Goal: Navigation & Orientation: Find specific page/section

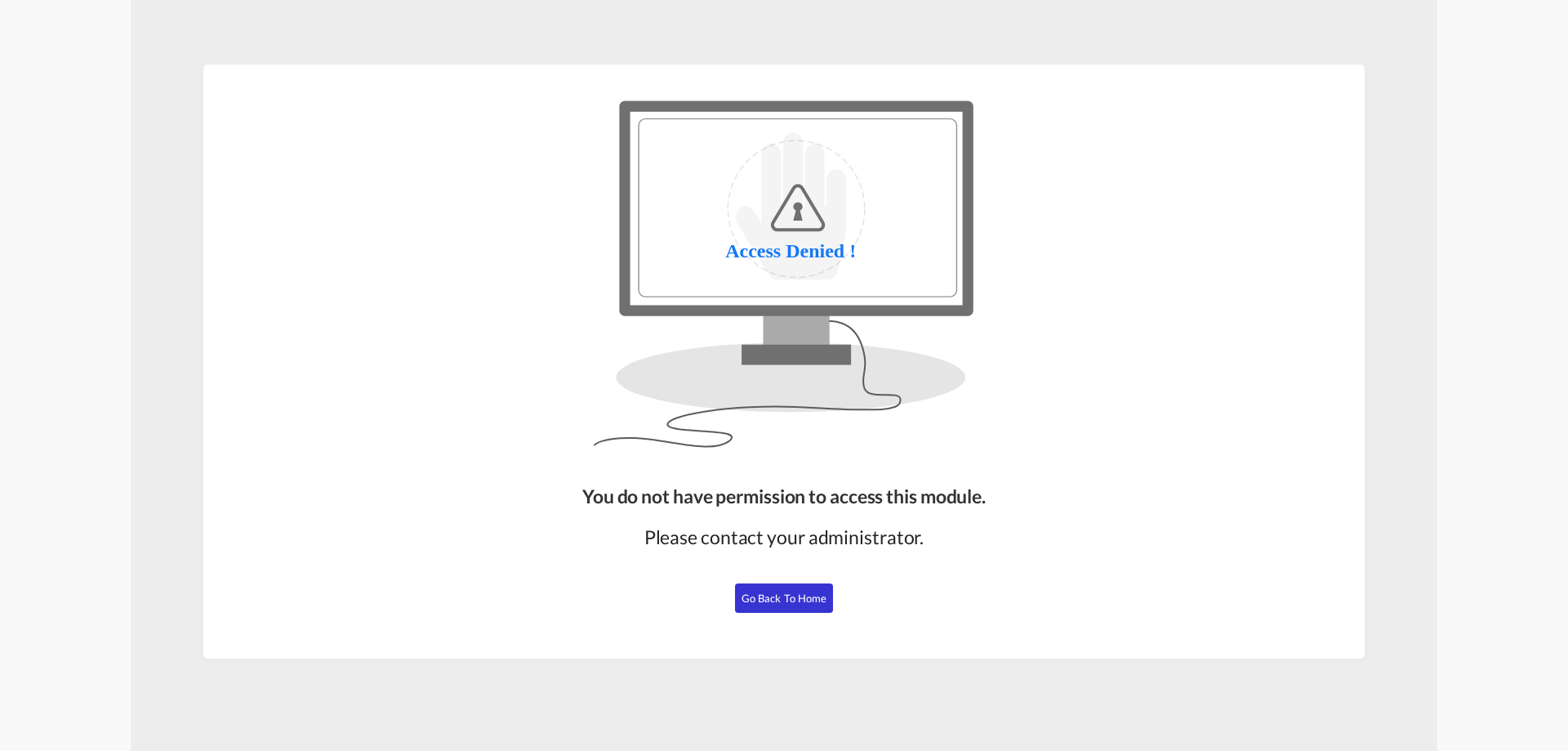
click at [809, 601] on span "Go Back to Home" at bounding box center [784, 597] width 85 height 13
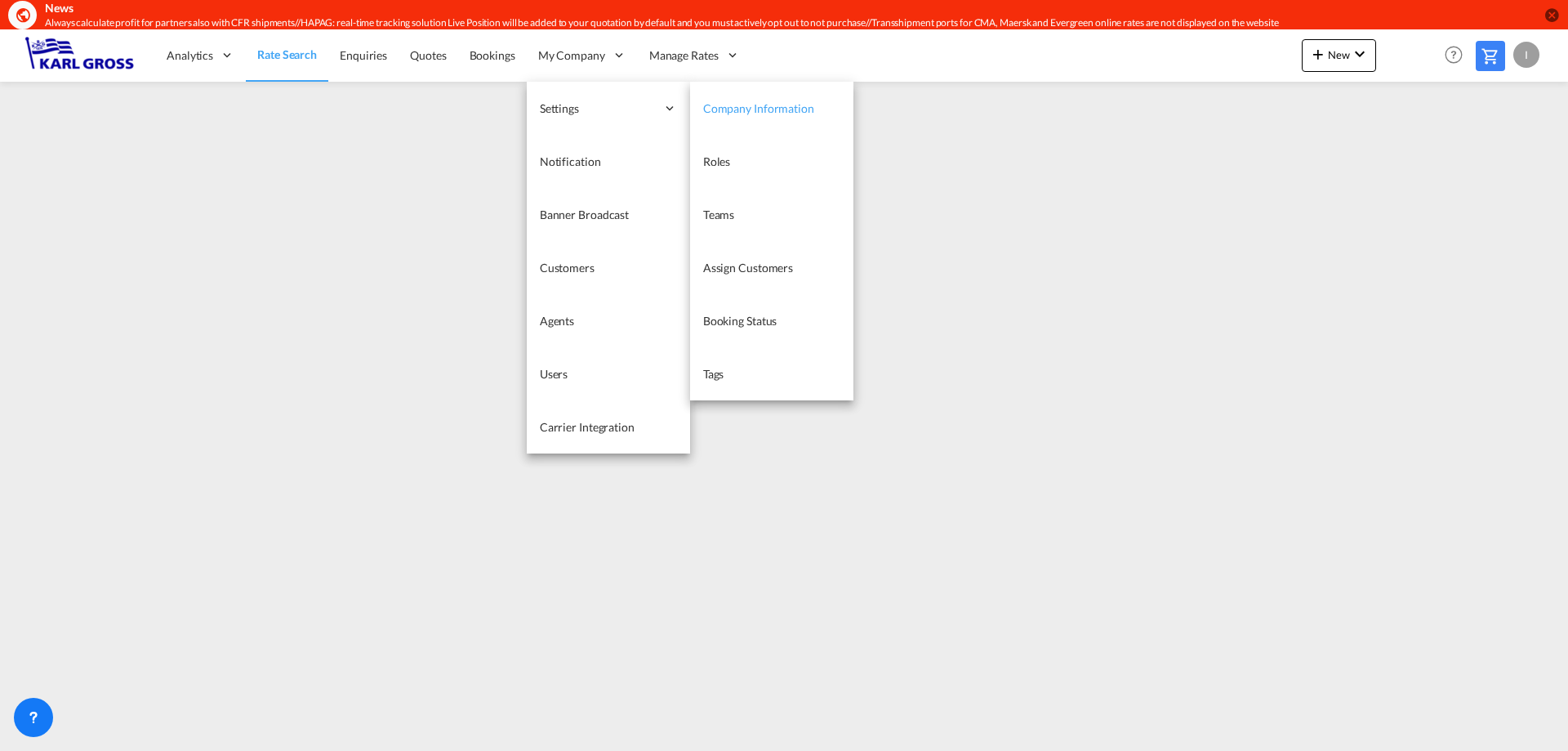
click at [766, 114] on span "Company Information" at bounding box center [758, 108] width 111 height 14
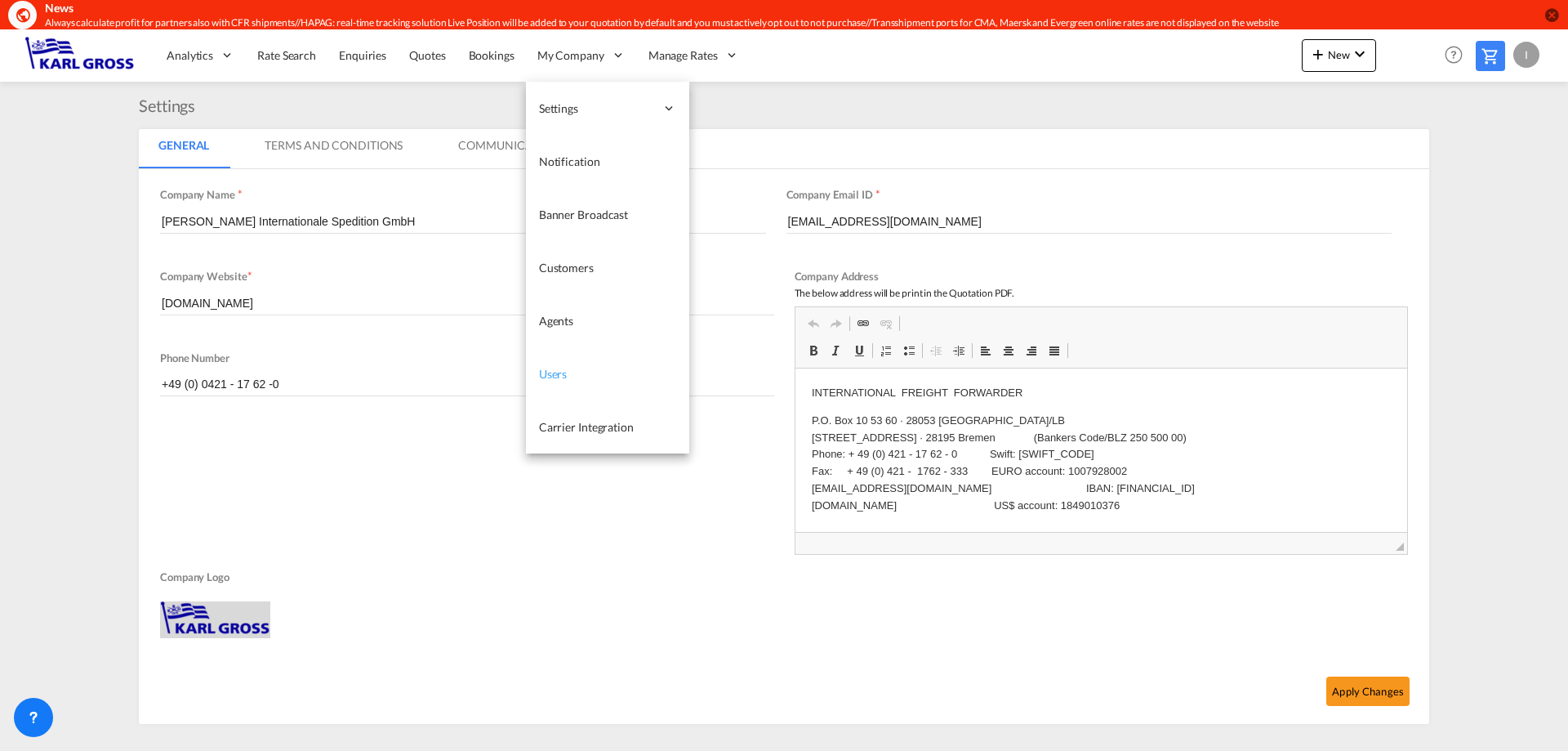
click at [574, 368] on link "Users" at bounding box center [608, 374] width 163 height 53
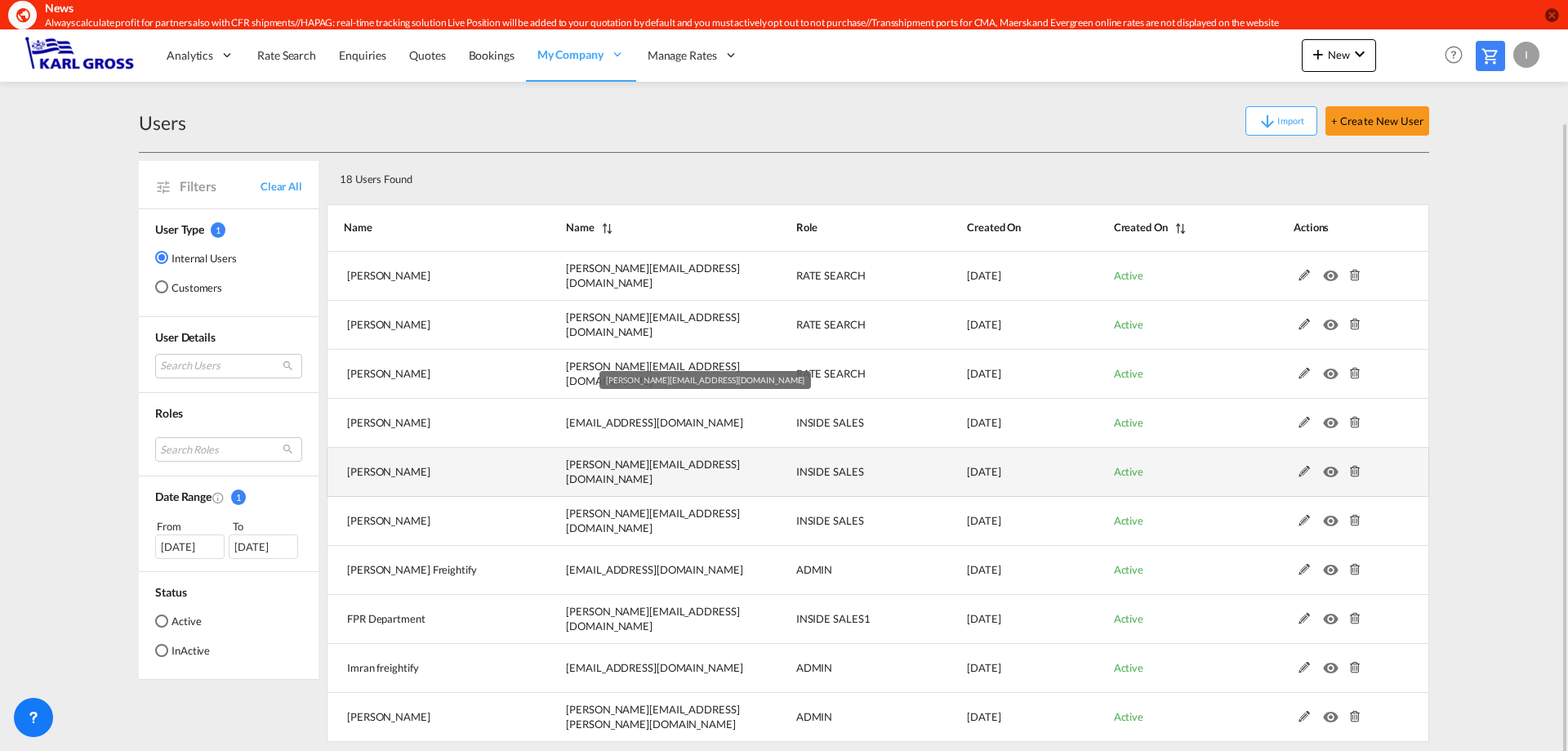
scroll to position [47, 0]
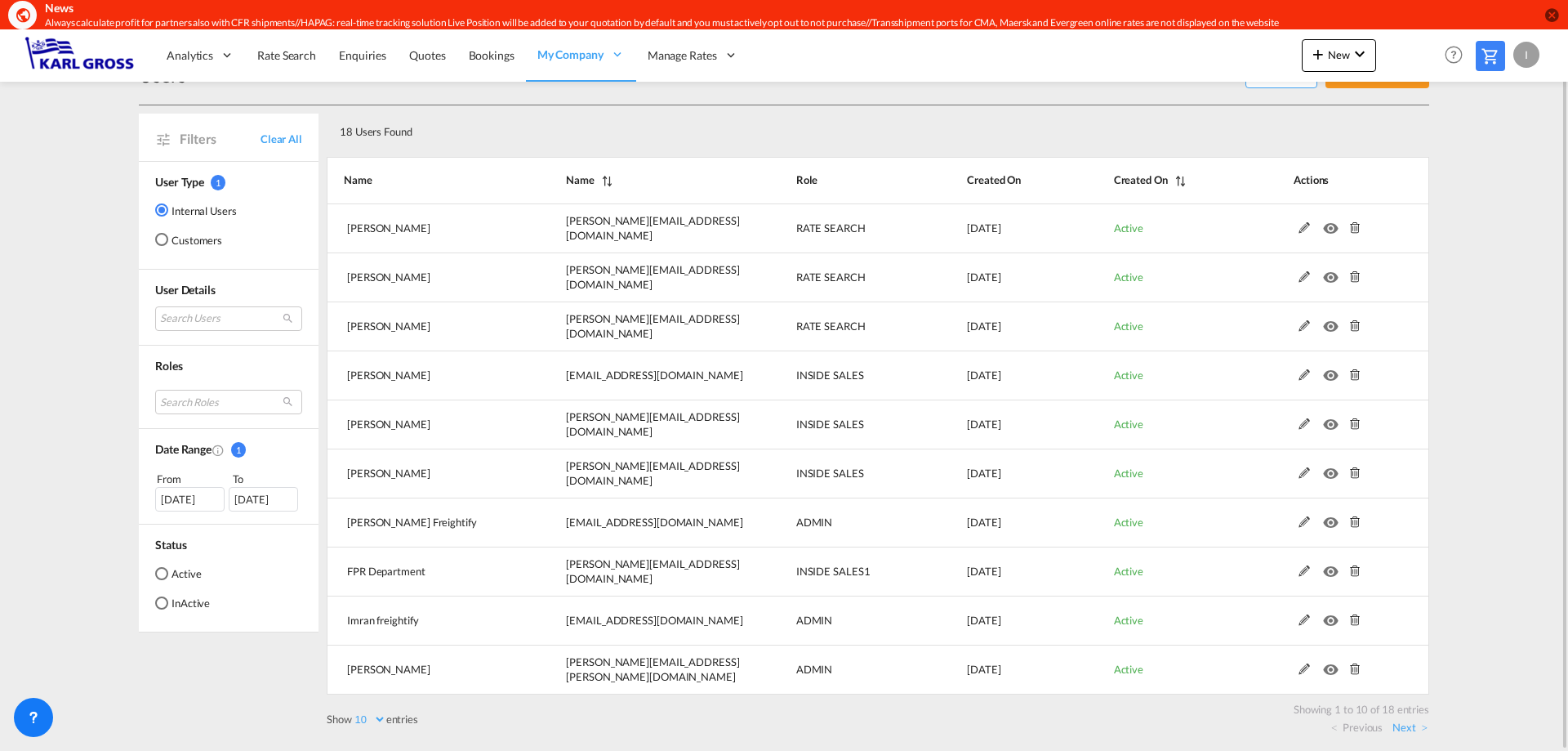
click at [363, 723] on select "10 25 50 100" at bounding box center [369, 720] width 34 height 14
select select "50"
click at [353, 713] on select "10 25 50 100" at bounding box center [369, 720] width 34 height 14
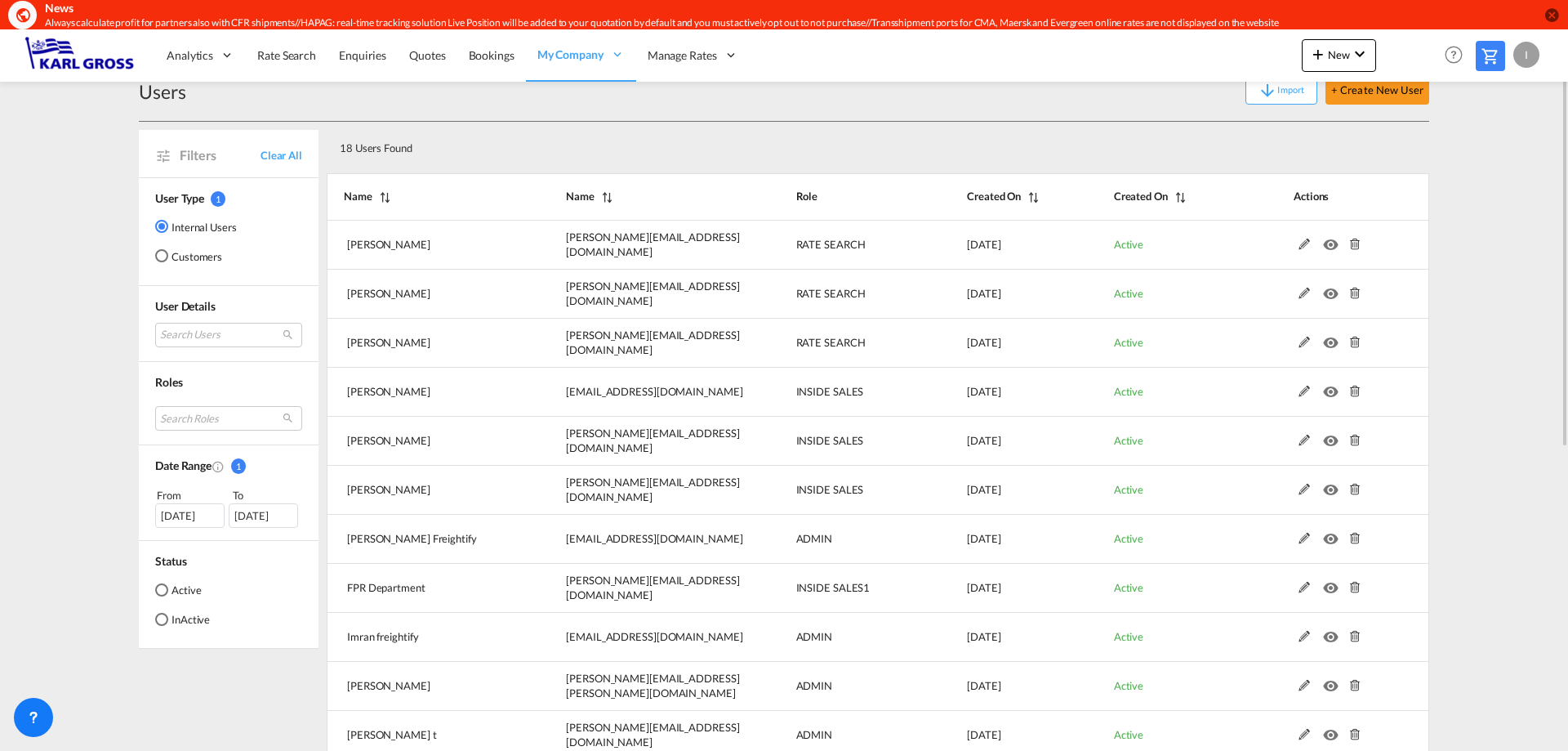
scroll to position [0, 0]
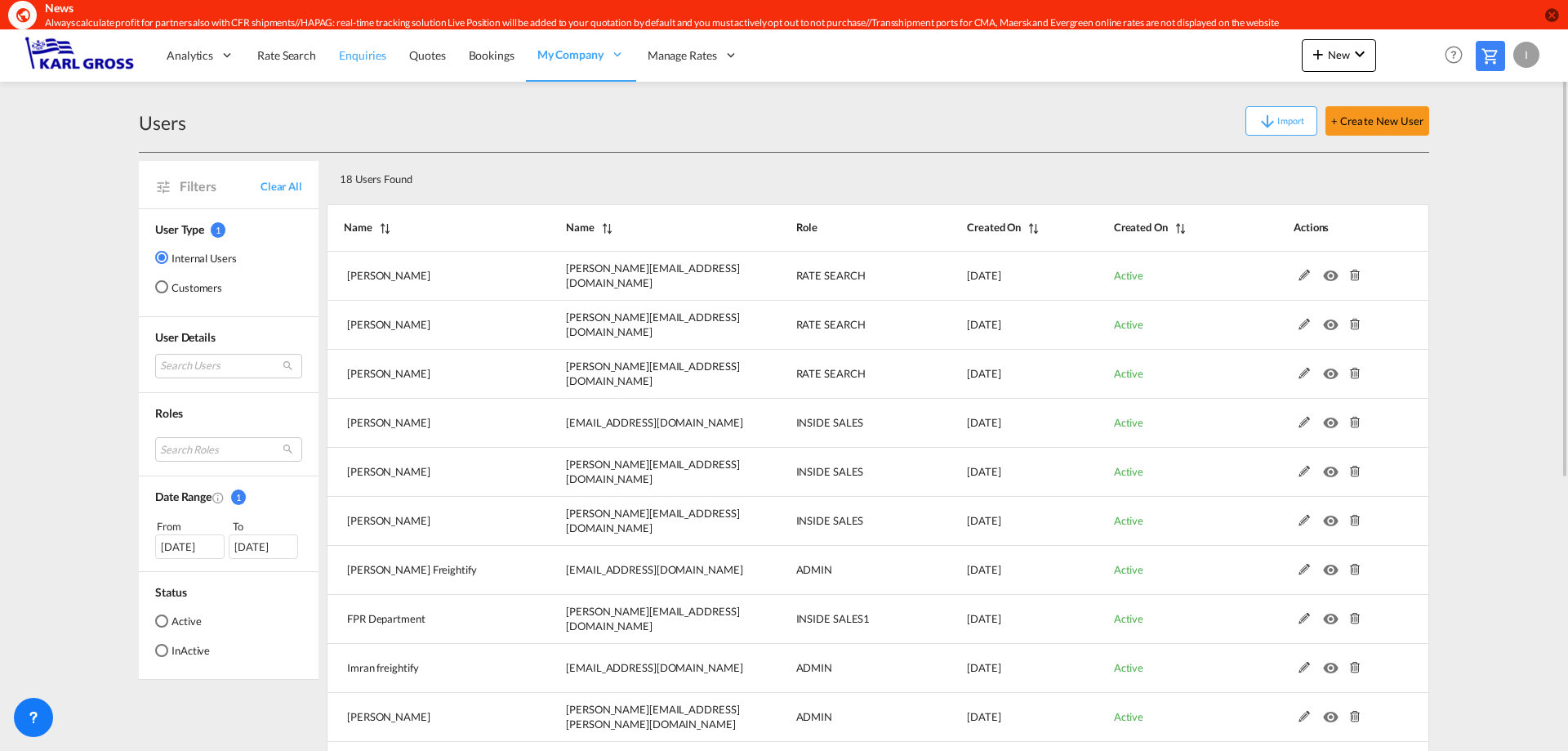
click at [351, 61] on span "Enquiries" at bounding box center [362, 55] width 47 height 14
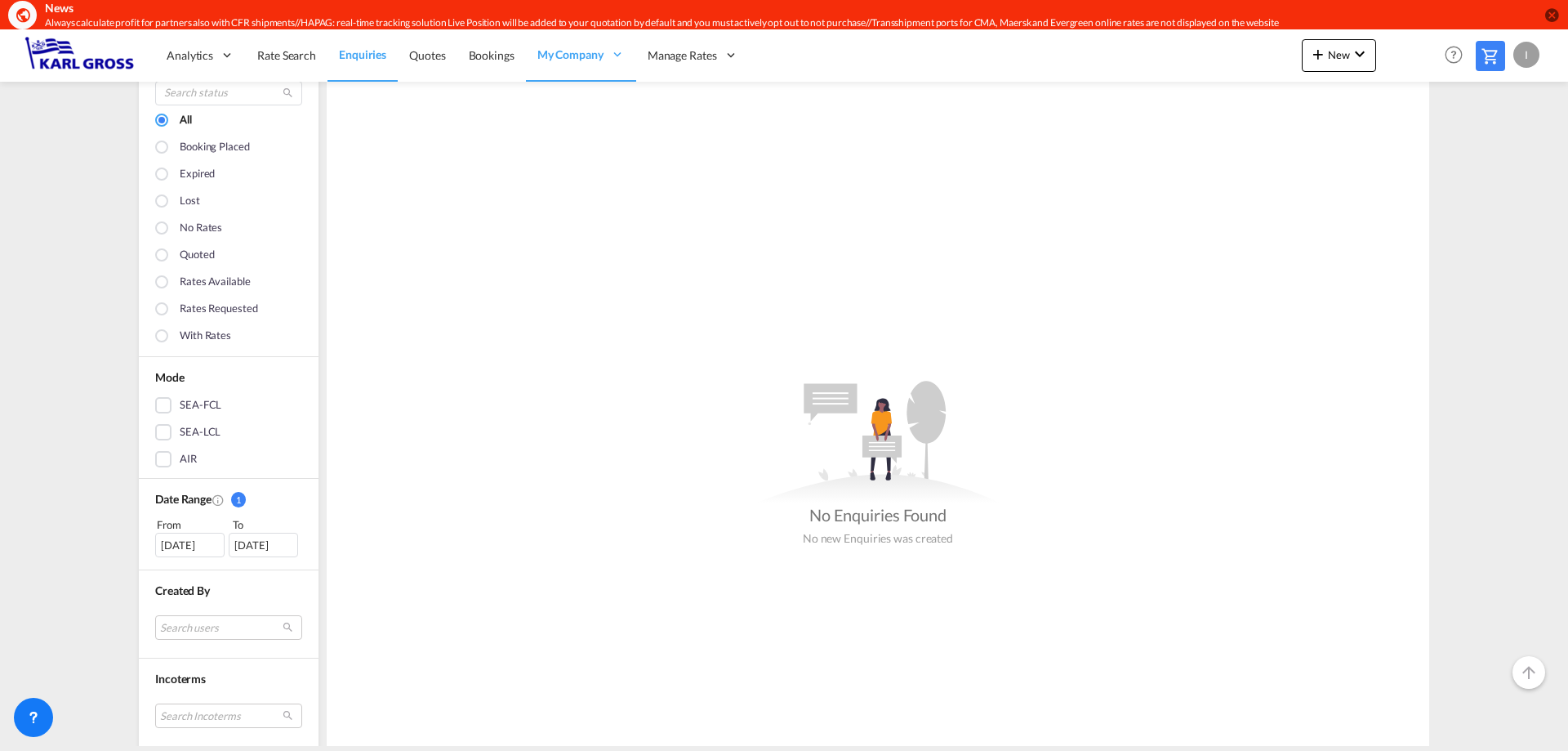
scroll to position [245, 0]
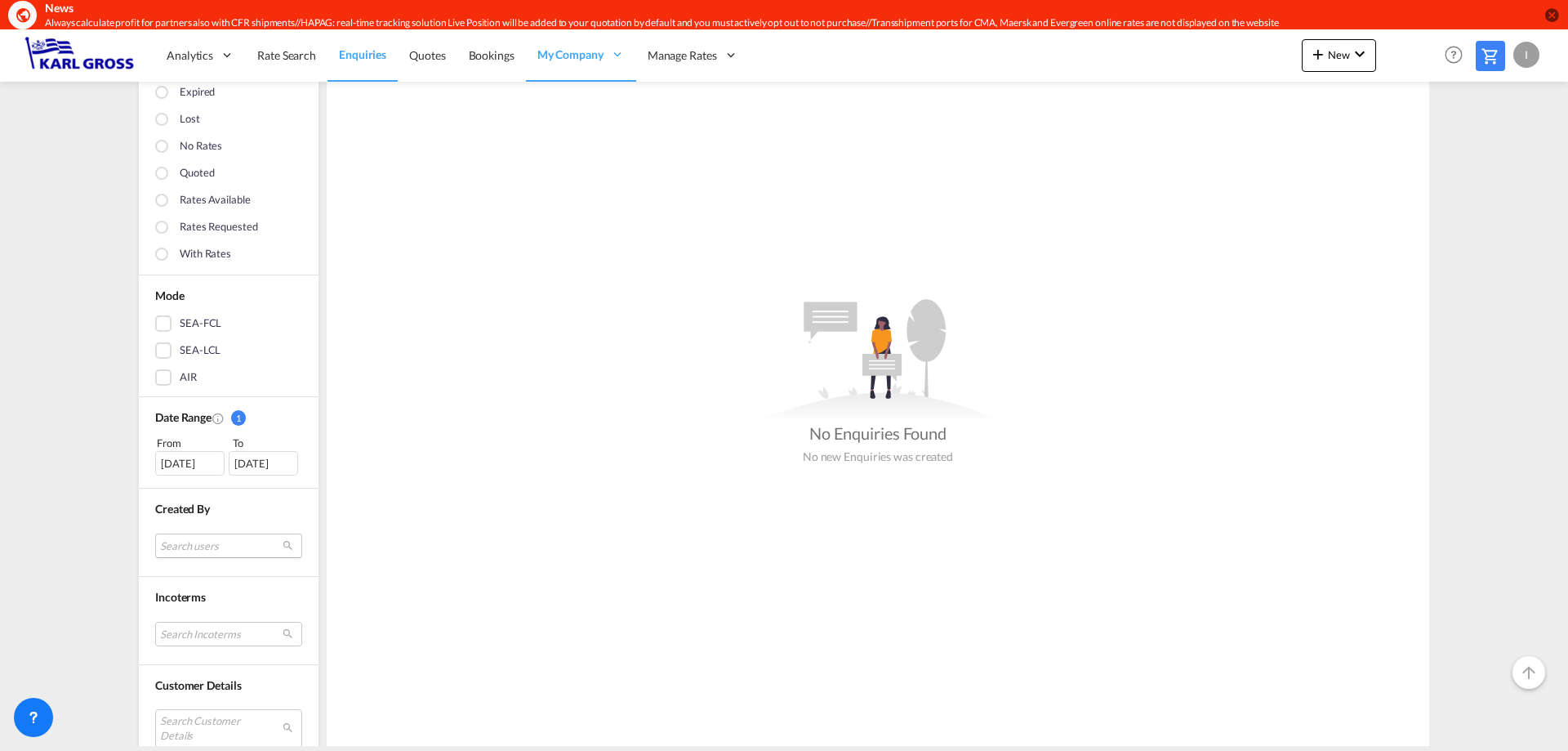
click at [230, 548] on md-select "Search users internal users internal_user [PERSON_NAME] [PERSON_NAME][EMAIL_ADD…" at bounding box center [229, 545] width 147 height 25
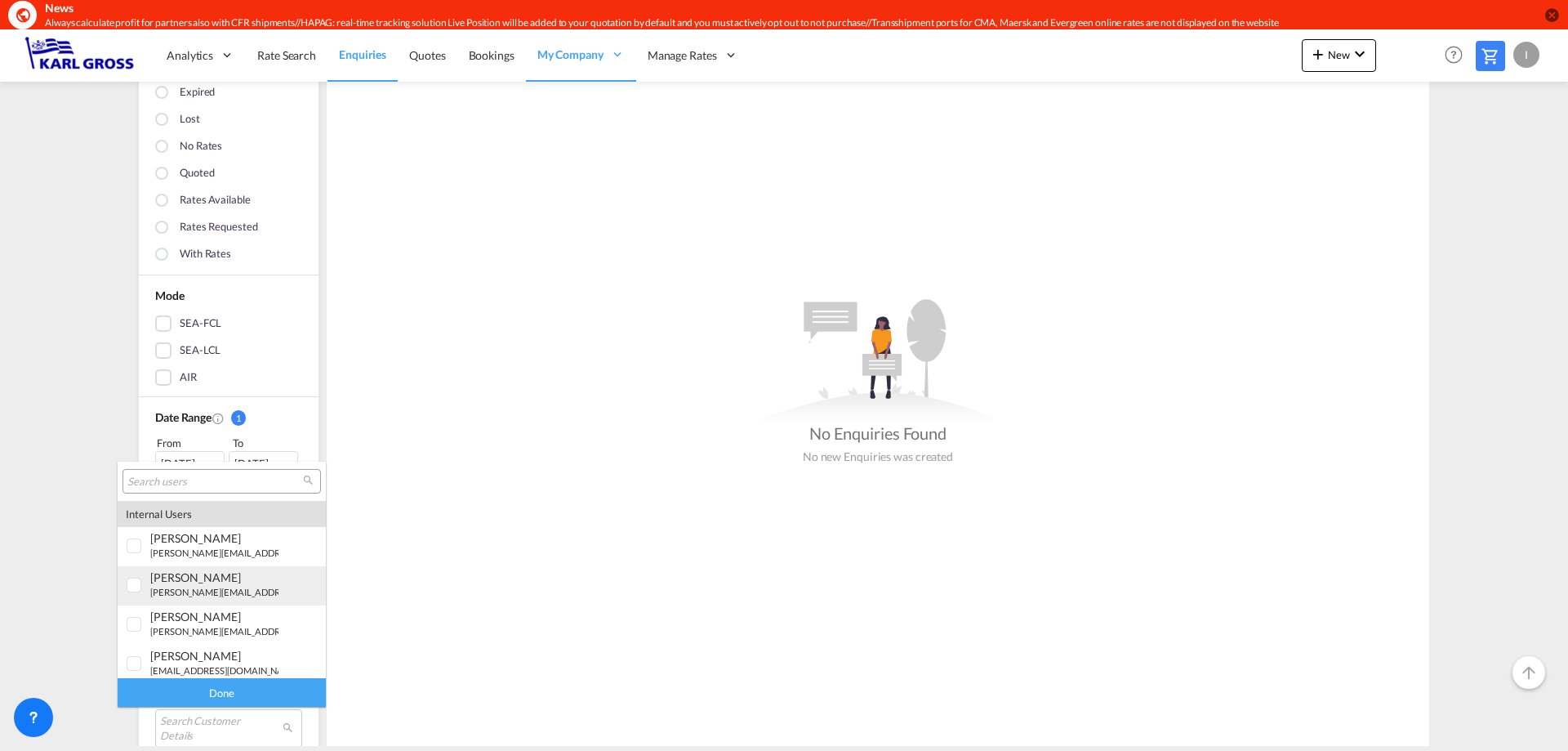
click at [135, 588] on div at bounding box center [135, 585] width 17 height 17
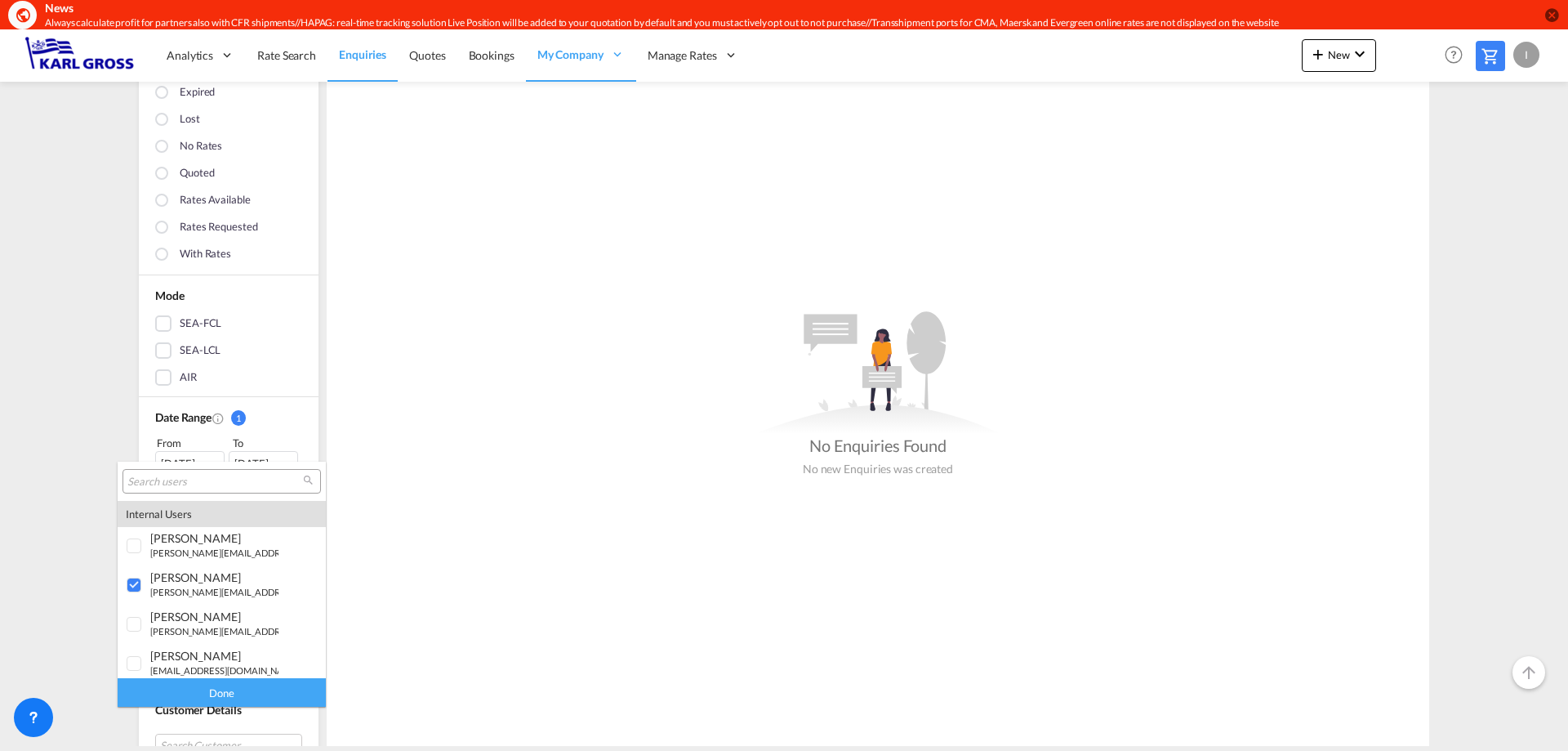
click at [239, 693] on div "Done" at bounding box center [222, 692] width 208 height 28
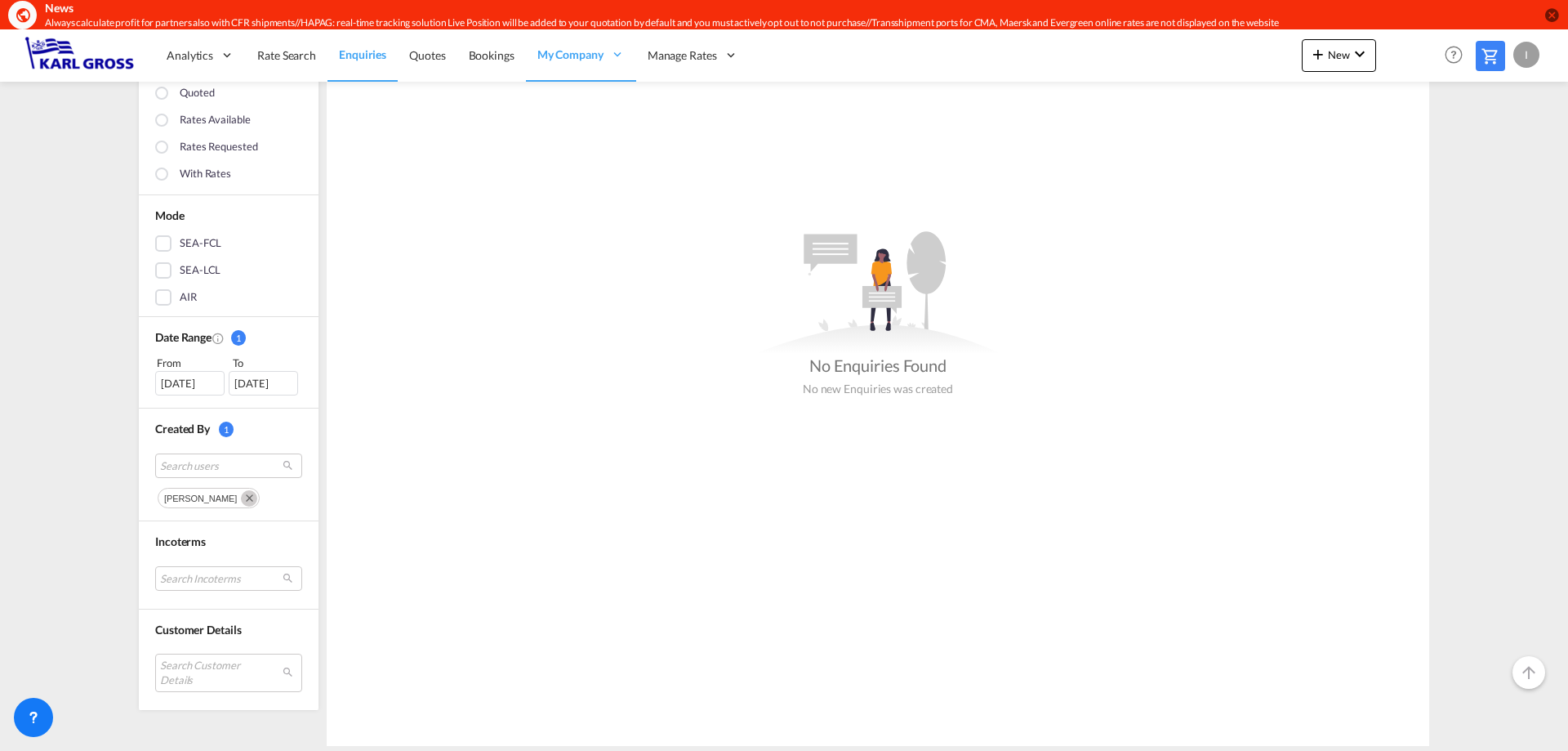
scroll to position [0, 0]
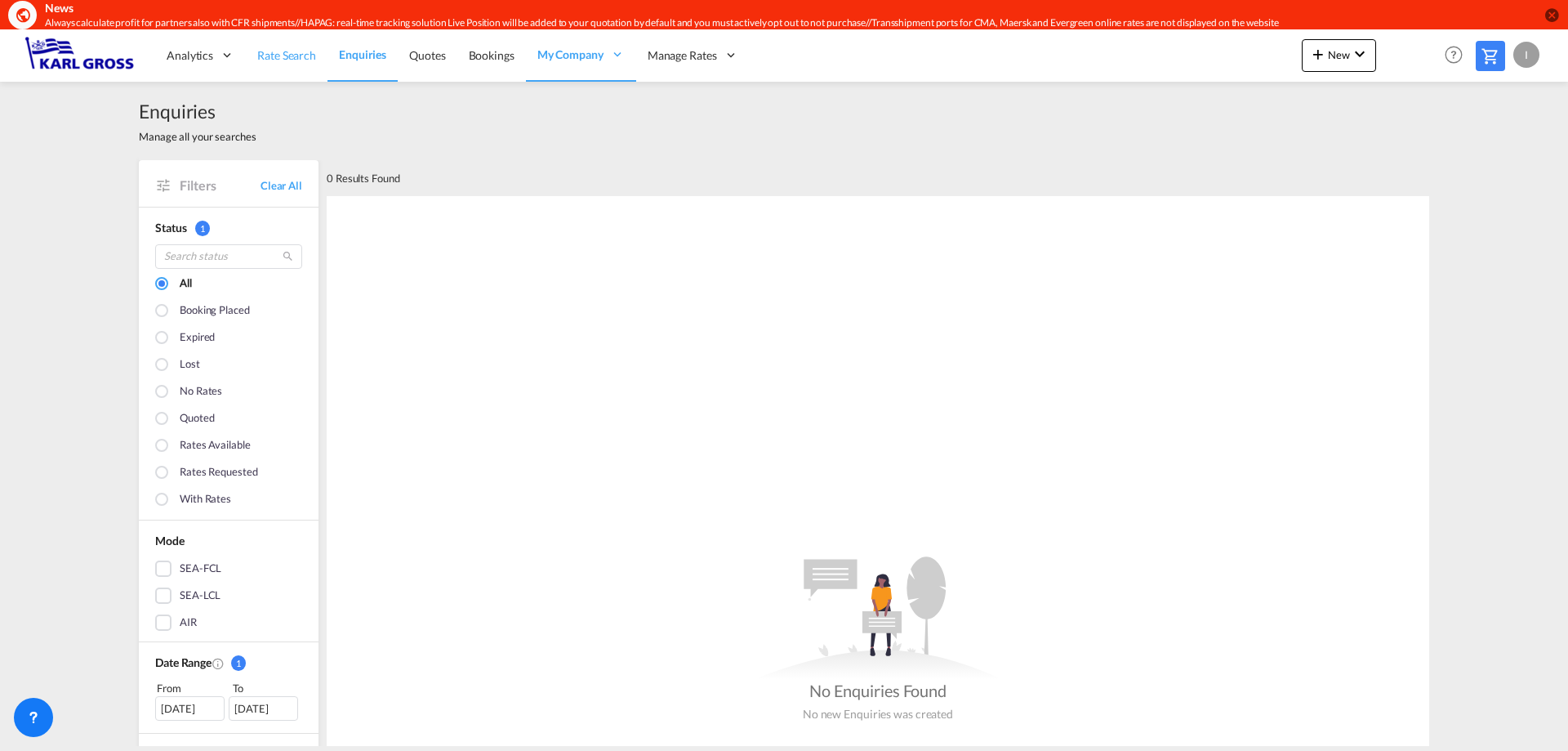
click at [290, 68] on link "Rate Search" at bounding box center [286, 55] width 81 height 53
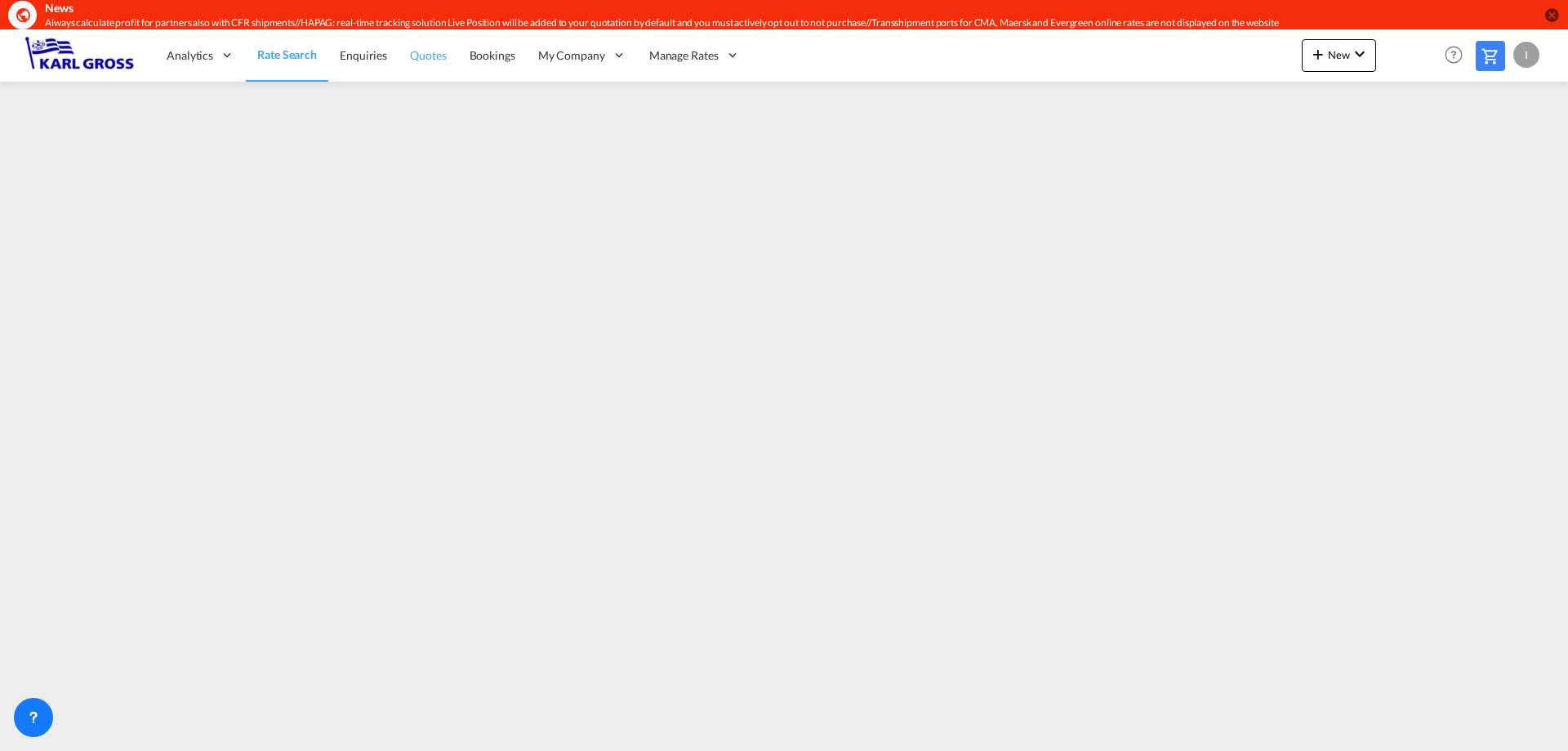
click at [420, 56] on span "Quotes" at bounding box center [428, 55] width 36 height 14
click at [272, 59] on span "Rate Search" at bounding box center [287, 55] width 59 height 14
